Goal: Task Accomplishment & Management: Manage account settings

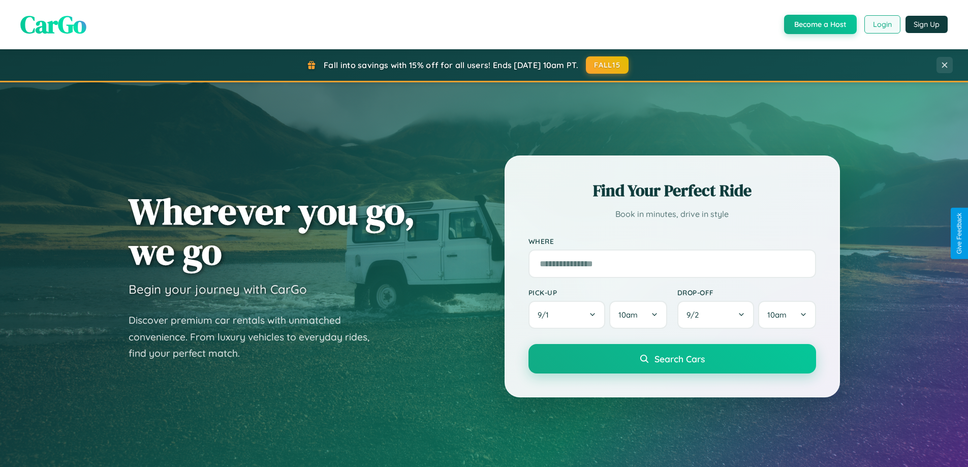
click at [882, 24] on button "Login" at bounding box center [882, 24] width 36 height 18
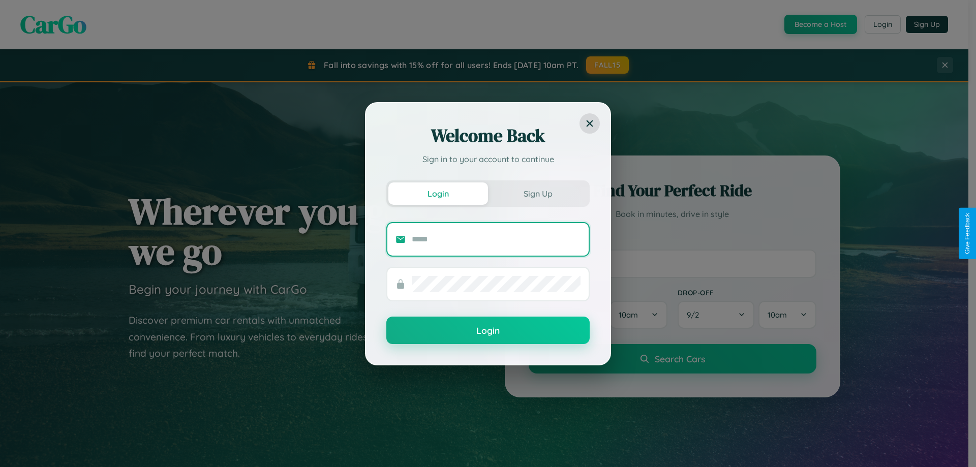
click at [496, 239] on input "text" at bounding box center [496, 239] width 169 height 16
type input "**********"
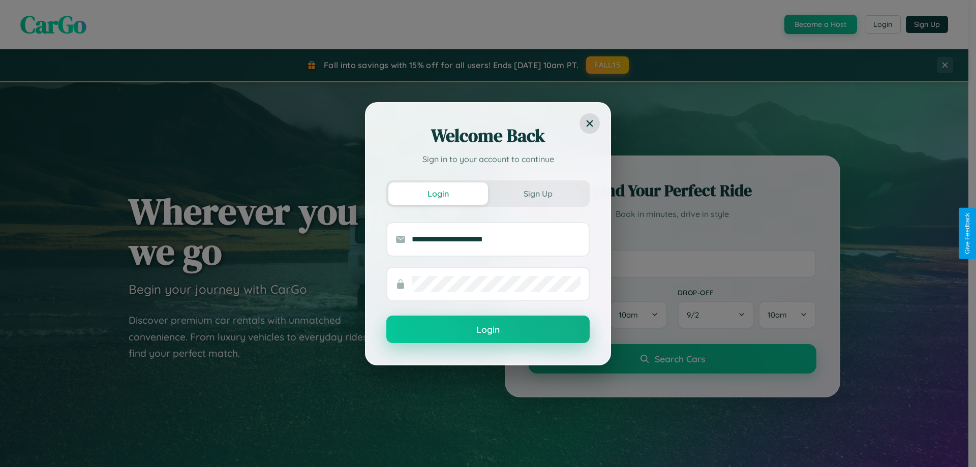
click at [488, 330] on button "Login" at bounding box center [487, 329] width 203 height 27
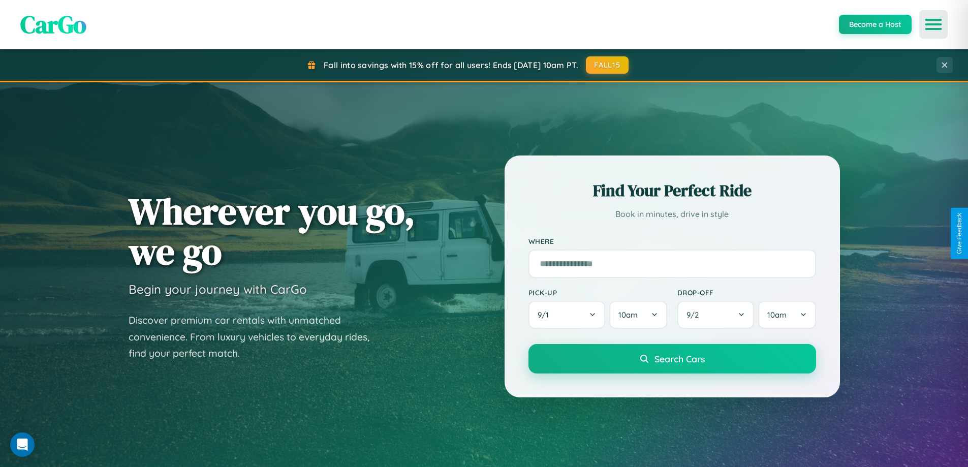
click at [933, 24] on icon "Open menu" at bounding box center [933, 24] width 15 height 9
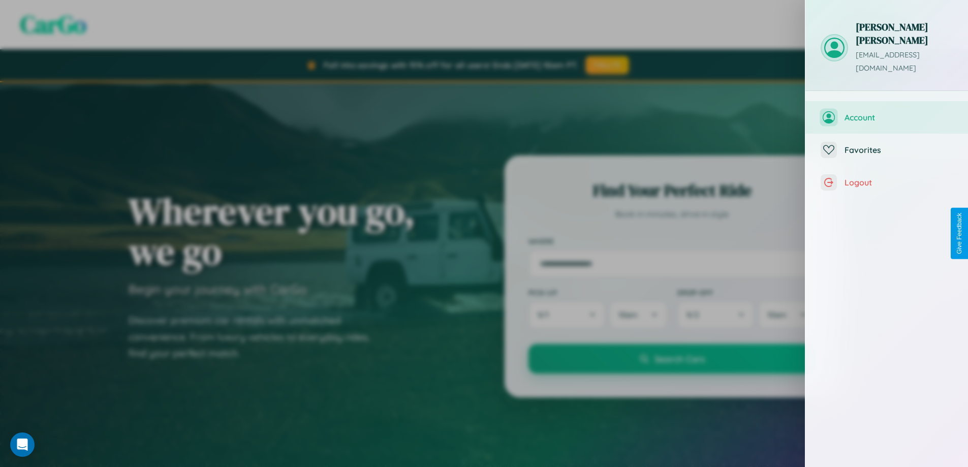
click at [887, 112] on span "Account" at bounding box center [899, 117] width 108 height 10
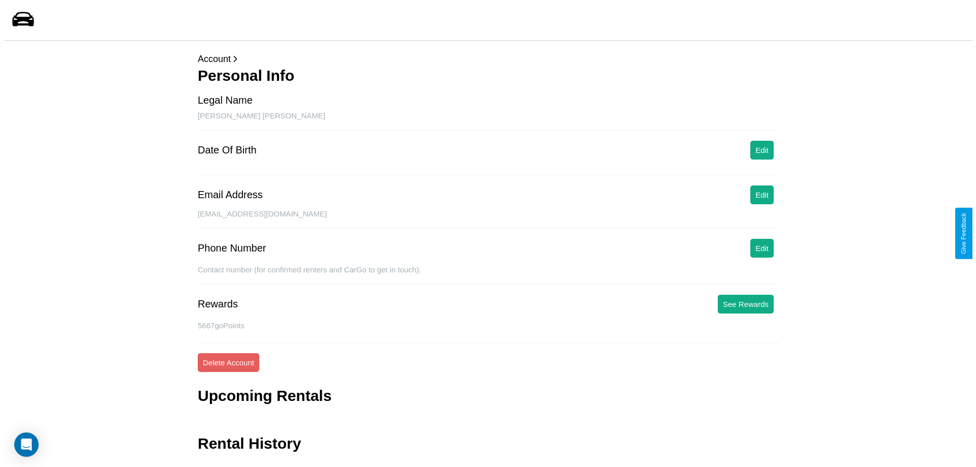
scroll to position [24, 0]
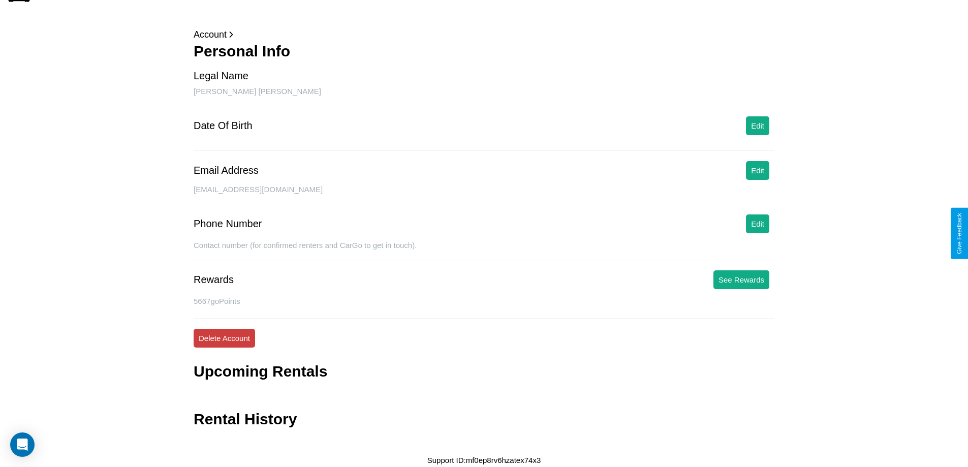
click at [224, 338] on button "Delete Account" at bounding box center [224, 338] width 61 height 19
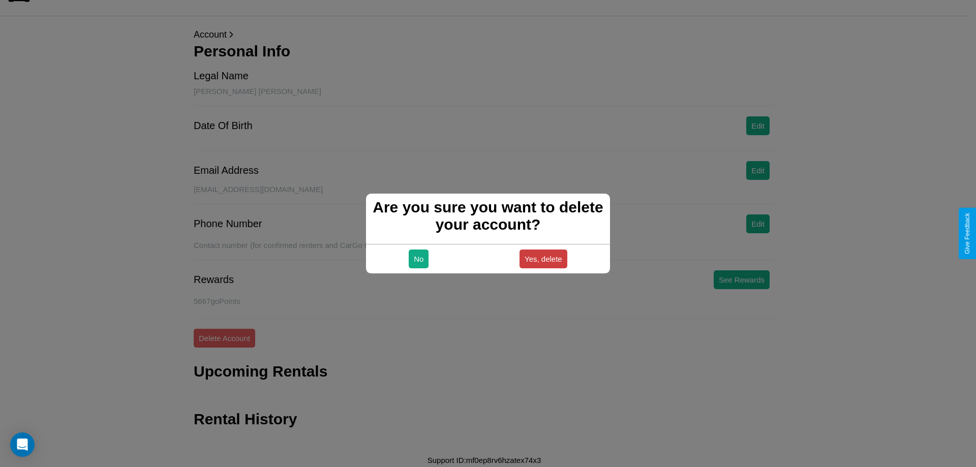
click at [543, 259] on button "Yes, delete" at bounding box center [543, 258] width 48 height 19
